Goal: Task Accomplishment & Management: Manage account settings

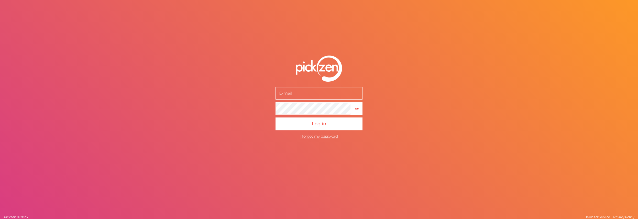
click at [119, 102] on div "× Show password Log in I forgot my password Pickzen © 2025 Terms of Service Pri…" at bounding box center [319, 109] width 638 height 219
click at [292, 98] on input "text" at bounding box center [318, 93] width 87 height 13
click at [419, 92] on div "× Show password Log in I forgot my password Pickzen © 2025 Terms of Service Pri…" at bounding box center [319, 109] width 638 height 219
drag, startPoint x: 300, startPoint y: 98, endPoint x: 290, endPoint y: 99, distance: 10.5
click at [290, 99] on input "text" at bounding box center [318, 93] width 87 height 13
